Goal: Task Accomplishment & Management: Use online tool/utility

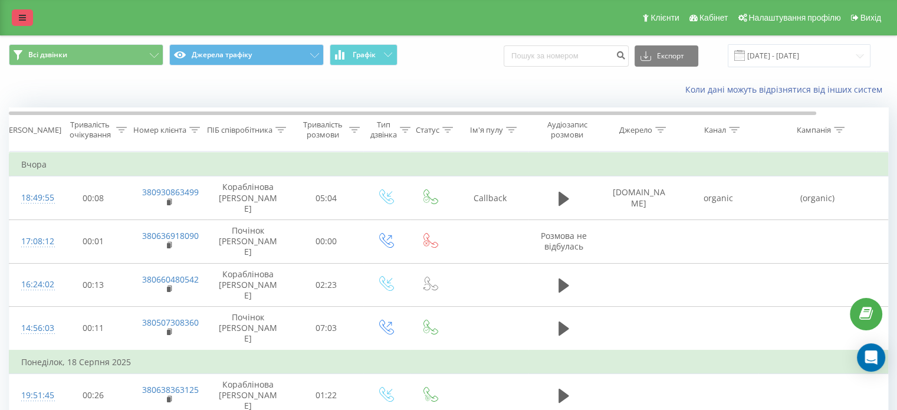
click at [25, 14] on icon at bounding box center [22, 18] width 7 height 8
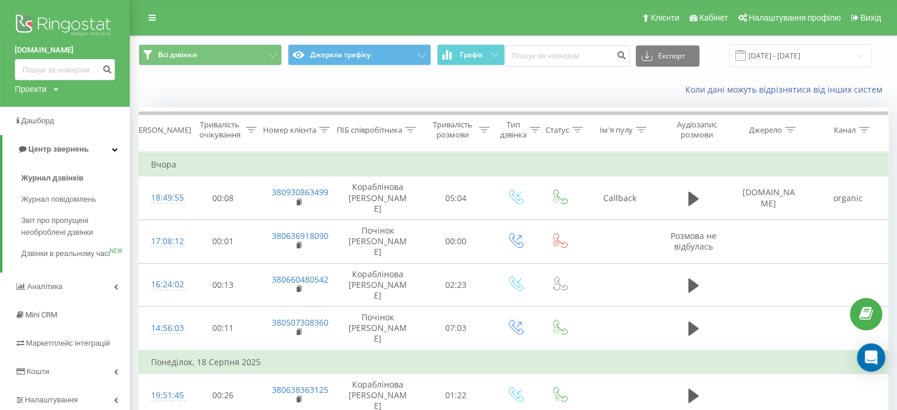
click at [47, 88] on div "Проекти" at bounding box center [31, 89] width 32 height 12
click at [64, 150] on link "[DOMAIN_NAME]" at bounding box center [53, 151] width 57 height 9
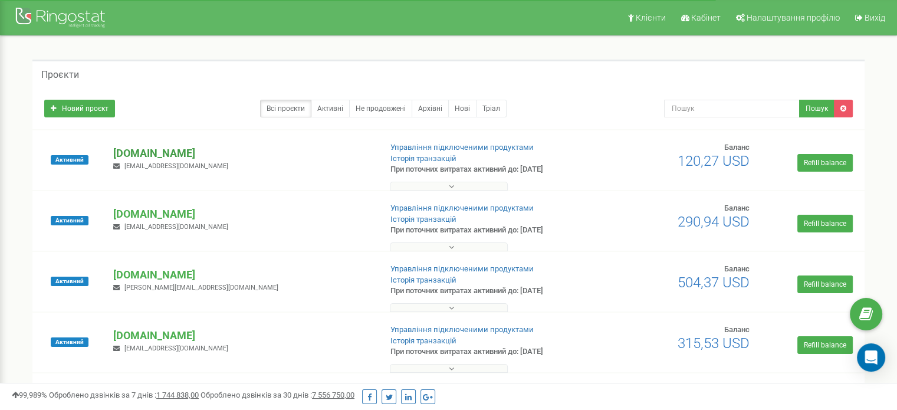
click at [192, 150] on p "[DOMAIN_NAME]" at bounding box center [242, 153] width 258 height 15
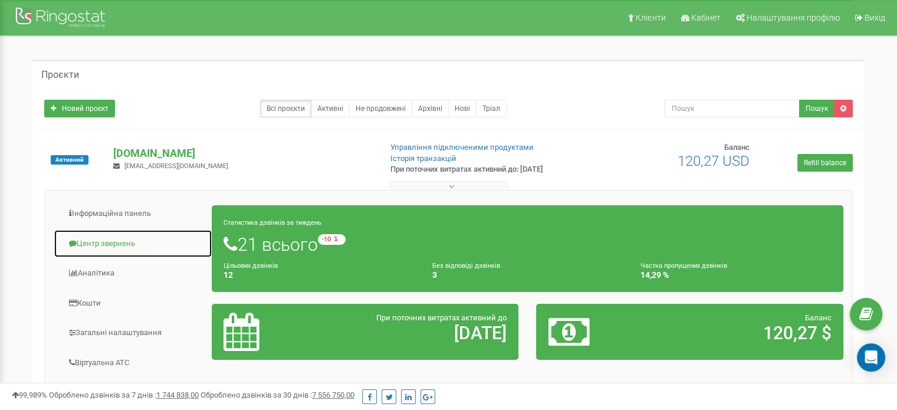
click at [127, 246] on link "Центр звернень" at bounding box center [133, 243] width 159 height 29
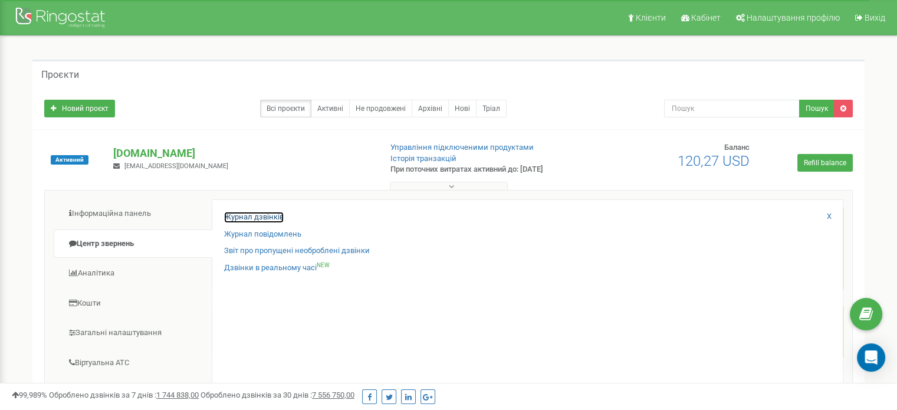
click at [270, 214] on link "Журнал дзвінків" at bounding box center [254, 217] width 60 height 11
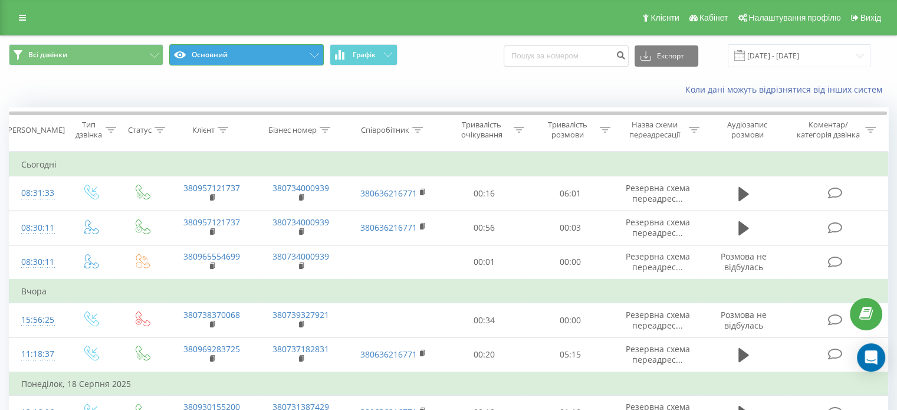
click at [224, 48] on button "Основний" at bounding box center [246, 54] width 155 height 21
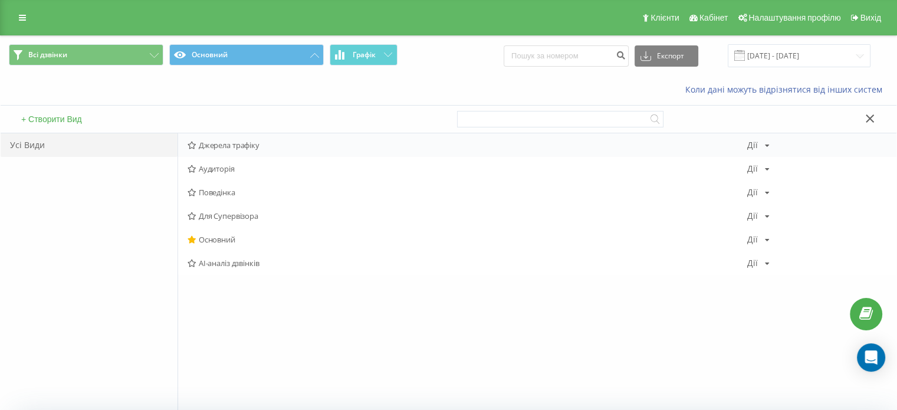
click at [215, 142] on span "Джерела трафіку" at bounding box center [468, 145] width 560 height 8
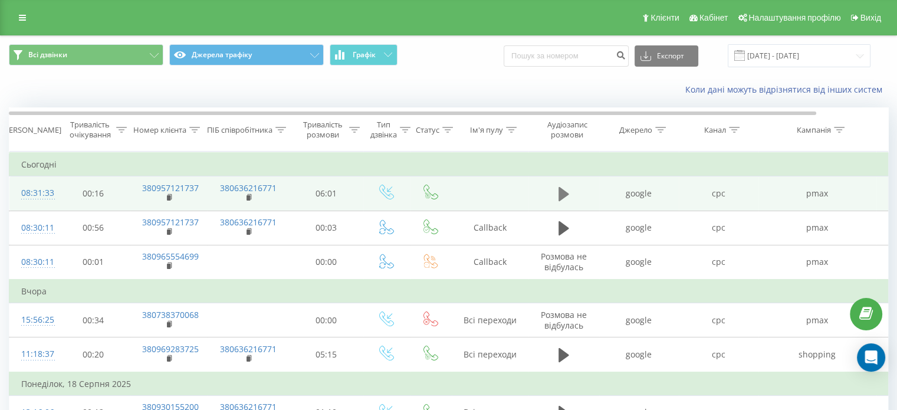
click at [564, 192] on icon at bounding box center [564, 194] width 11 height 14
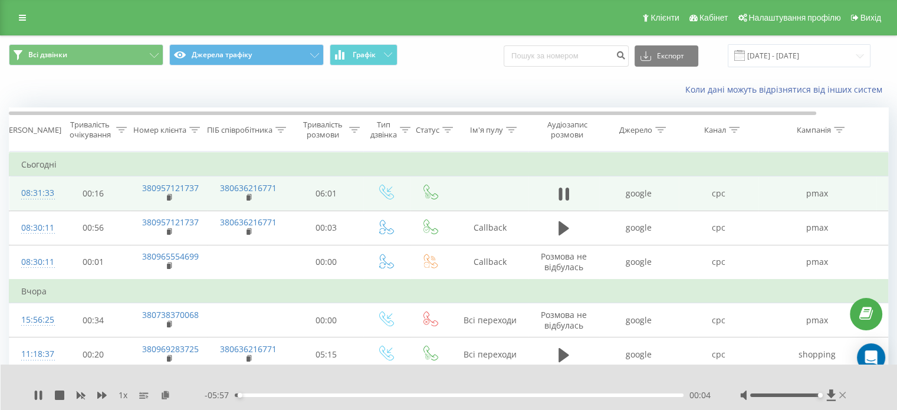
drag, startPoint x: 782, startPoint y: 396, endPoint x: 839, endPoint y: 398, distance: 57.3
click at [839, 398] on div at bounding box center [794, 395] width 109 height 12
click at [352, 396] on div "01:34" at bounding box center [459, 395] width 449 height 4
click at [365, 399] on div "- 04:27 01:34 01:34" at bounding box center [458, 395] width 506 height 12
click at [369, 396] on div "01:48" at bounding box center [459, 395] width 449 height 4
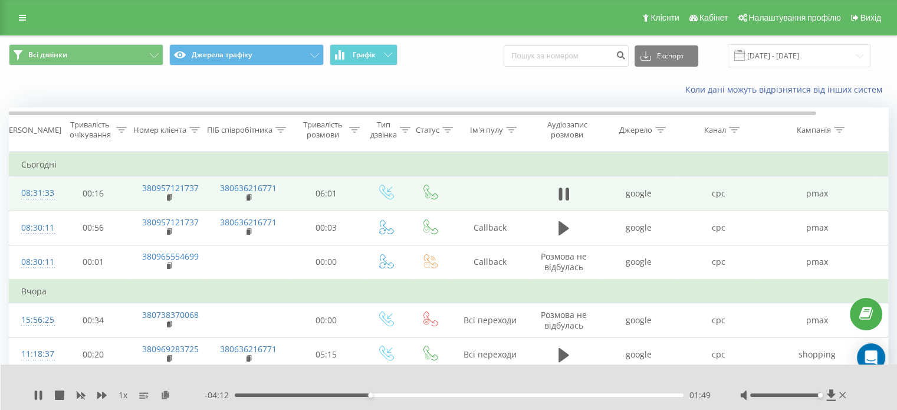
click at [408, 397] on div "- 04:12 01:49 01:49" at bounding box center [458, 395] width 506 height 12
click at [407, 396] on div "02:19" at bounding box center [459, 395] width 449 height 4
click at [400, 393] on div "- 03:41 02:20 02:20" at bounding box center [458, 395] width 506 height 12
click at [396, 396] on div "02:10" at bounding box center [459, 395] width 449 height 4
click at [386, 393] on div "02:02" at bounding box center [459, 395] width 449 height 4
